Goal: Navigation & Orientation: Go to known website

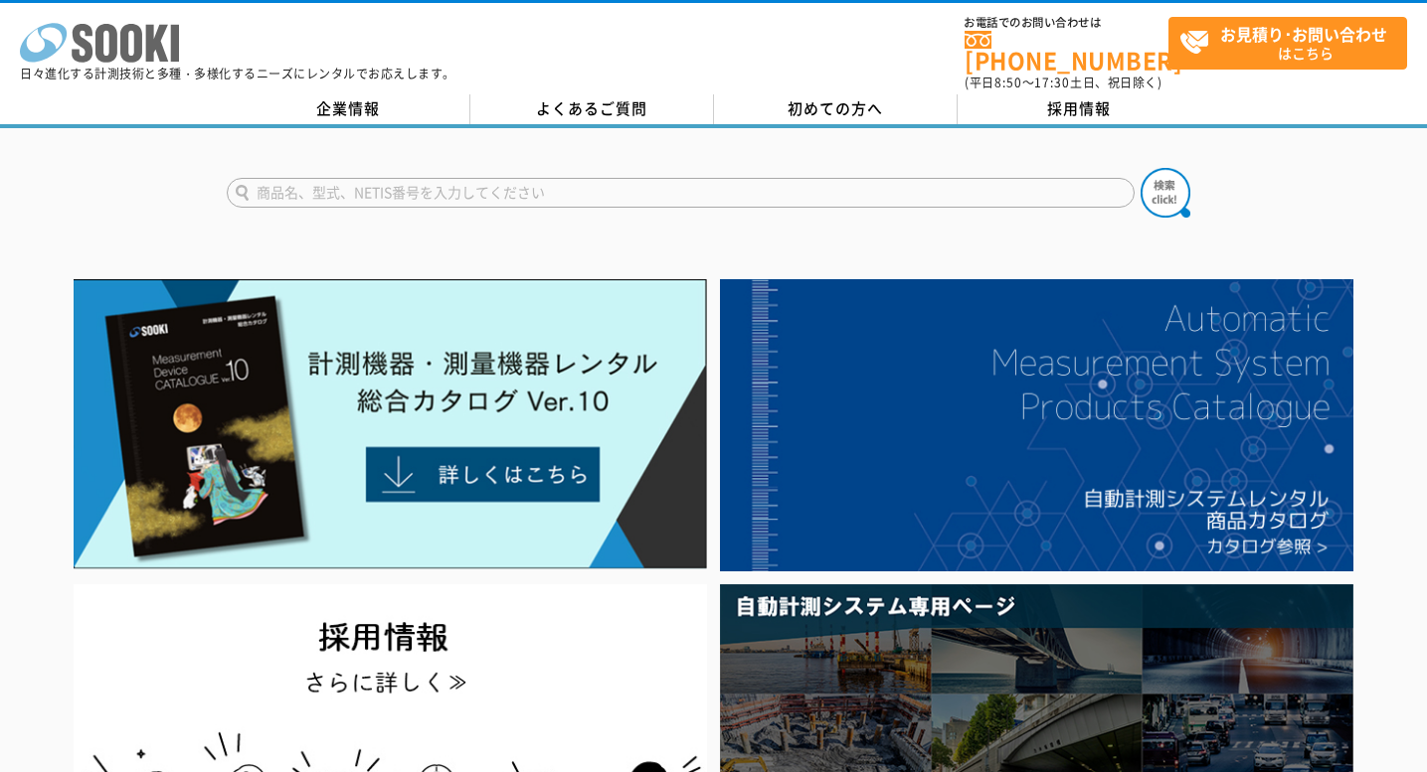
click at [108, 53] on icon at bounding box center [106, 43] width 22 height 39
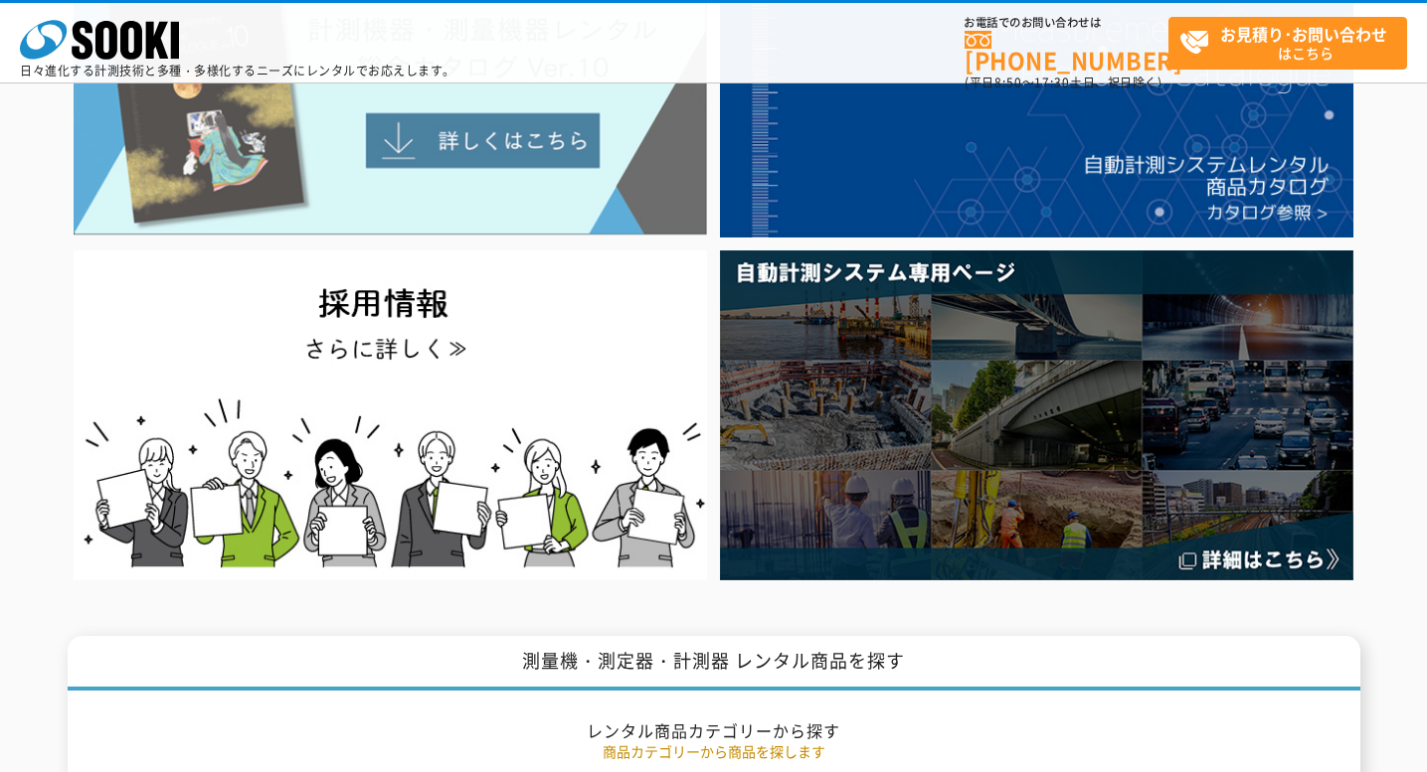
scroll to position [212, 0]
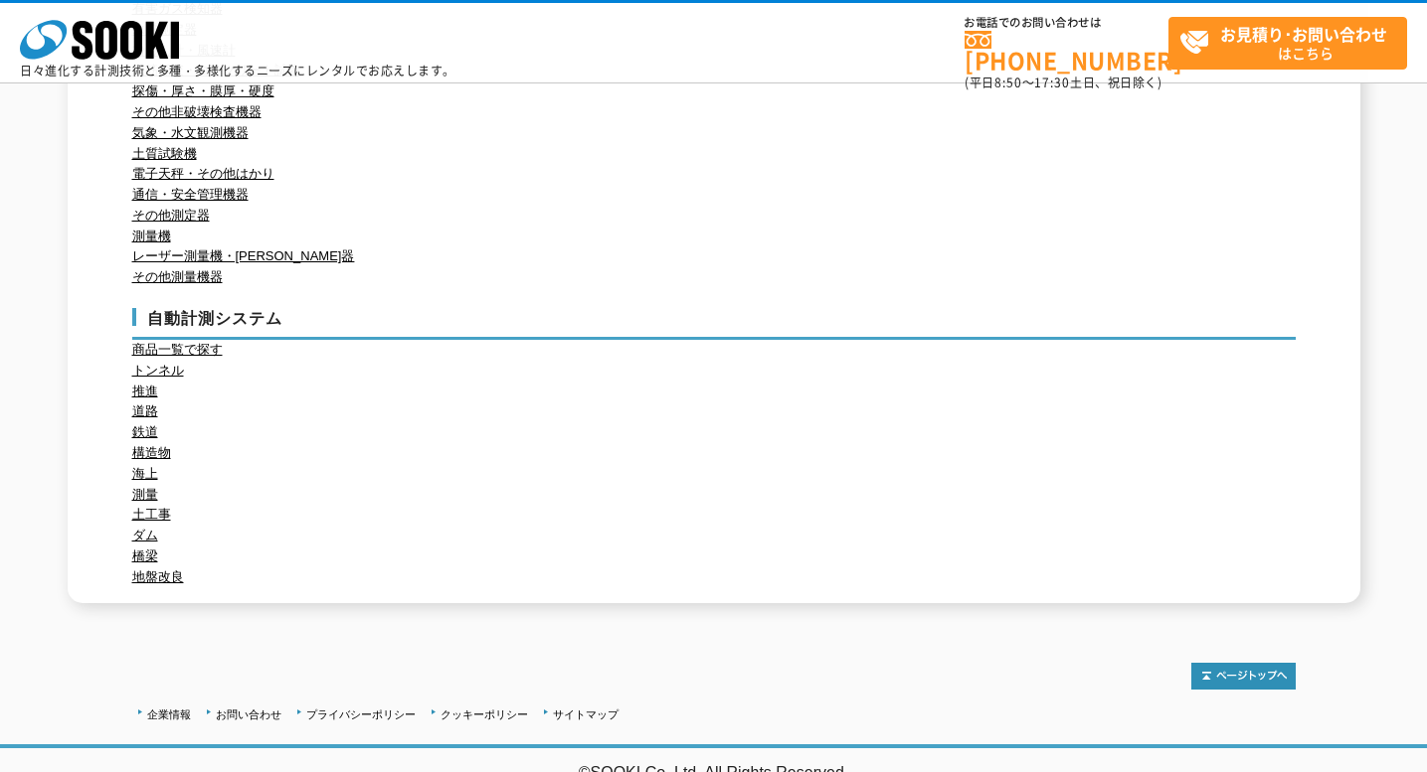
scroll to position [456, 0]
